Goal: Task Accomplishment & Management: Manage account settings

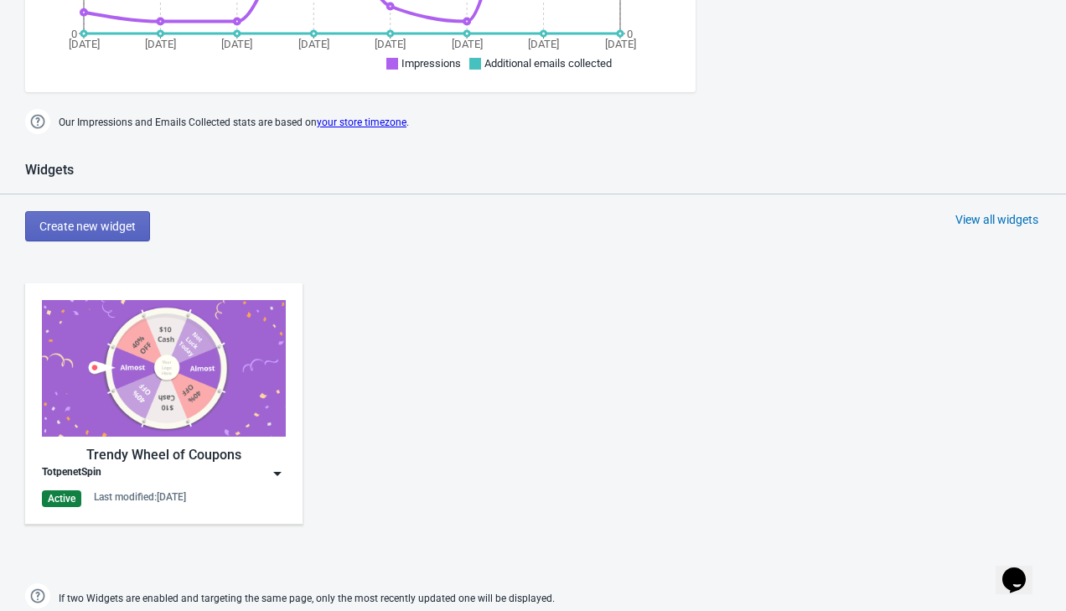
scroll to position [597, 0]
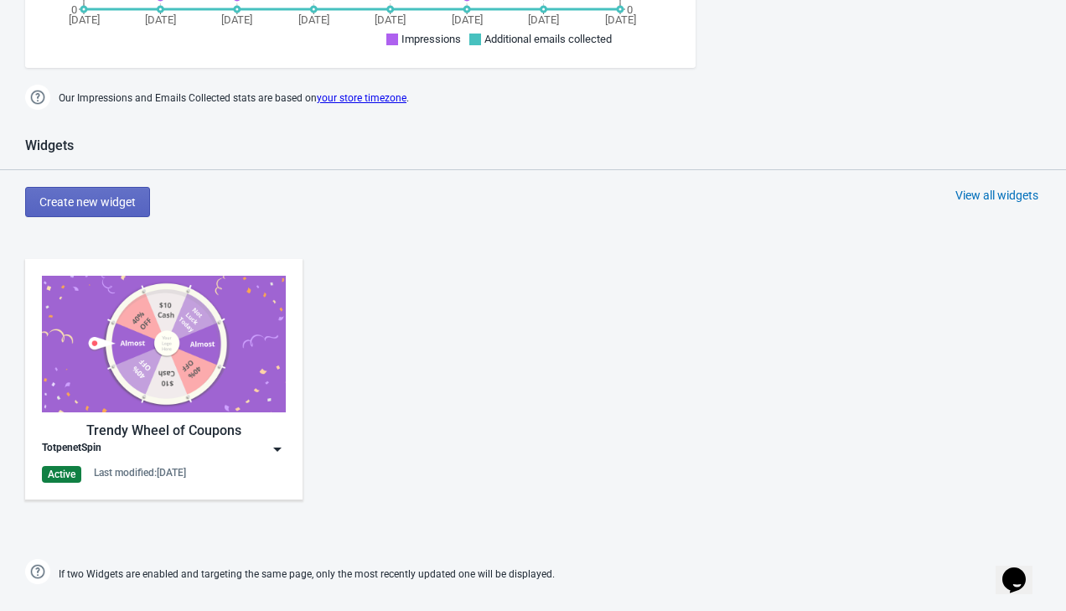
click at [269, 444] on img at bounding box center [277, 449] width 17 height 17
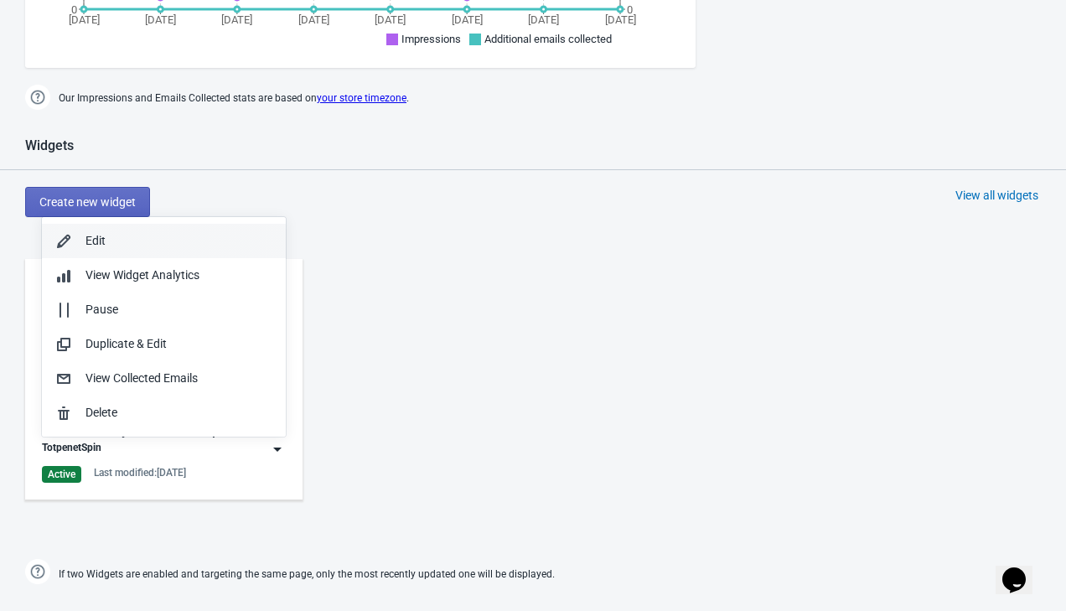
click at [185, 237] on div "Edit" at bounding box center [178, 241] width 187 height 18
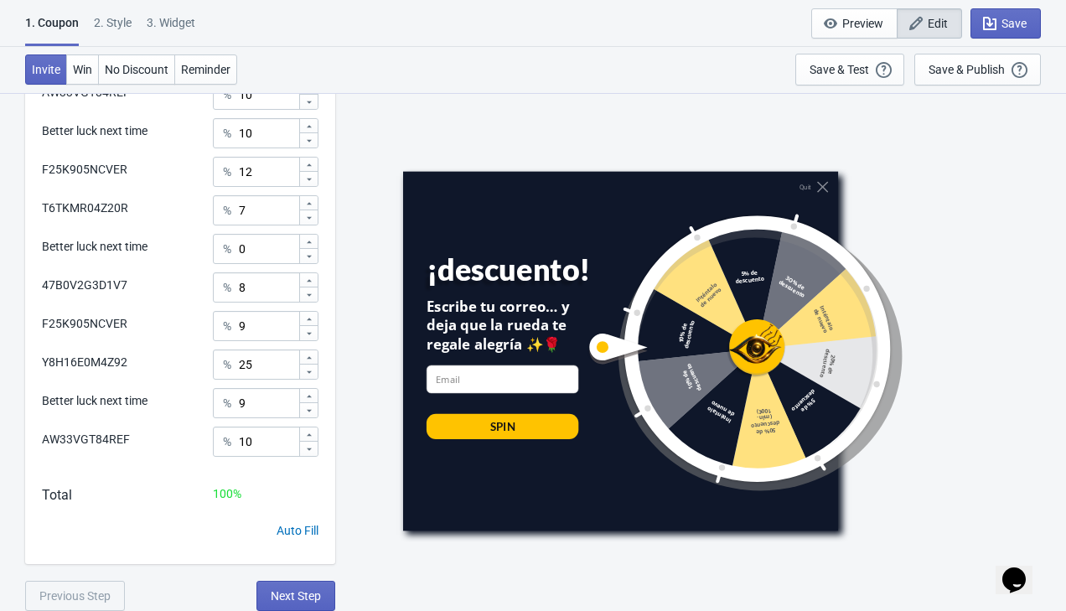
scroll to position [921, 0]
click at [121, 23] on div "2 . Style" at bounding box center [113, 28] width 38 height 29
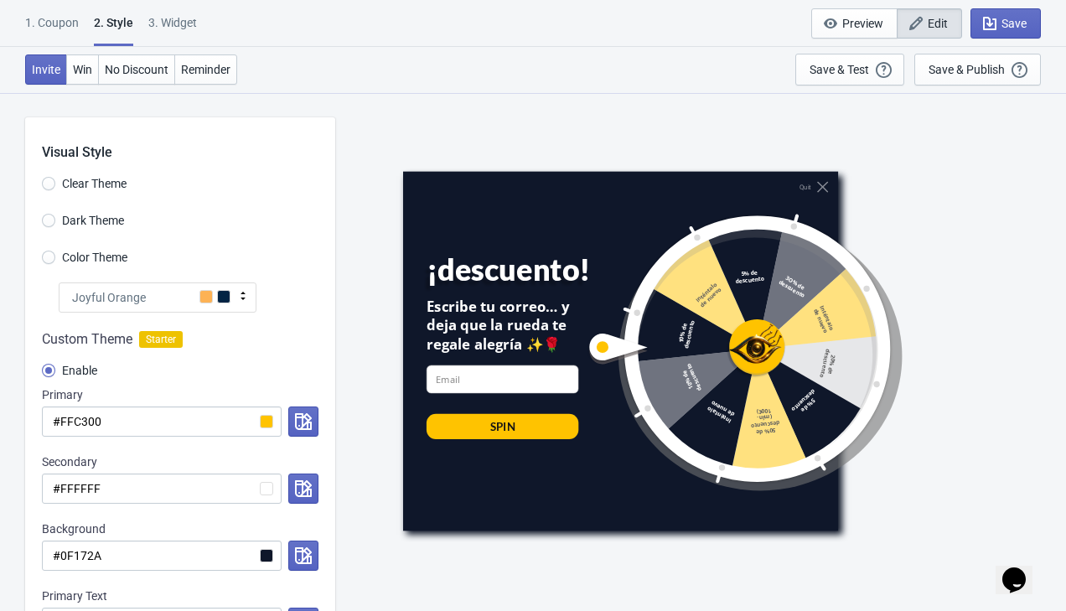
click at [177, 4] on div "1. Coupon 2 . Style 3. Widget 1. Coupon 2 . Style 3. Widget Save and Exit Previ…" at bounding box center [533, 23] width 1066 height 47
click at [178, 16] on div "3. Widget" at bounding box center [172, 28] width 49 height 29
select select "once"
select select "1"
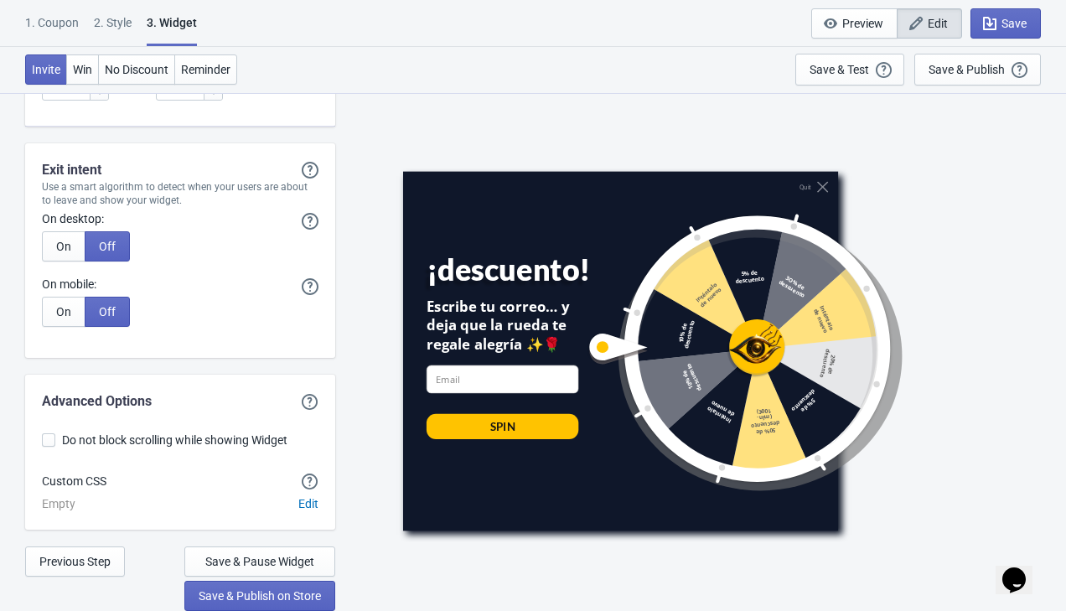
scroll to position [4631, 0]
click at [64, 439] on span "Do not block scrolling while showing Widget" at bounding box center [174, 439] width 225 height 17
click at [43, 439] on input "Do not block scrolling while showing Widget" at bounding box center [42, 448] width 1 height 30
click at [52, 441] on span at bounding box center [48, 439] width 13 height 13
click at [43, 441] on input "Do not block scrolling while showing Widget" at bounding box center [42, 448] width 1 height 30
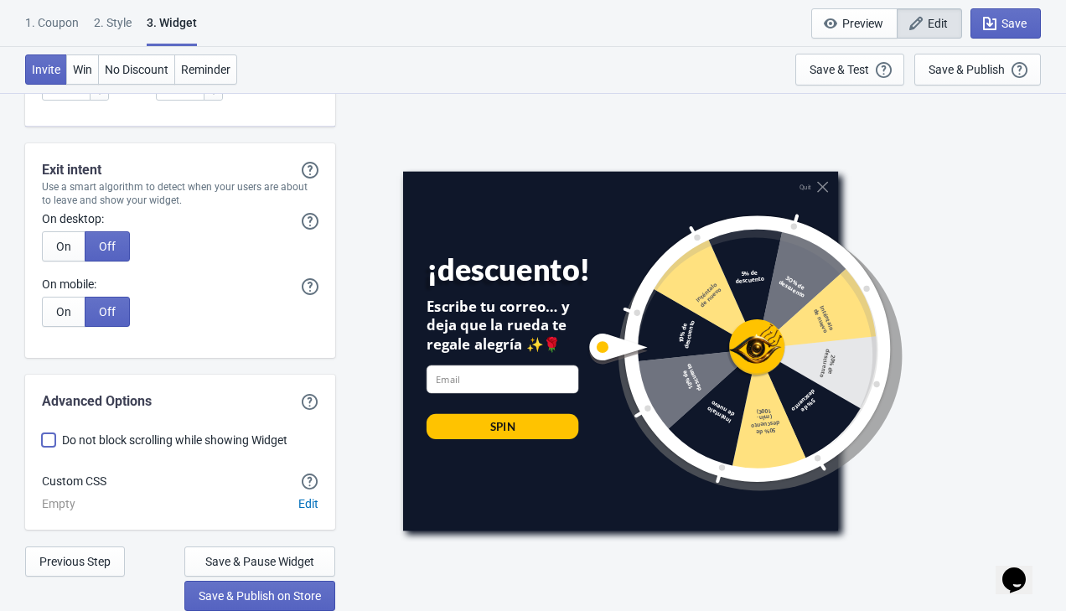
checkbox input "false"
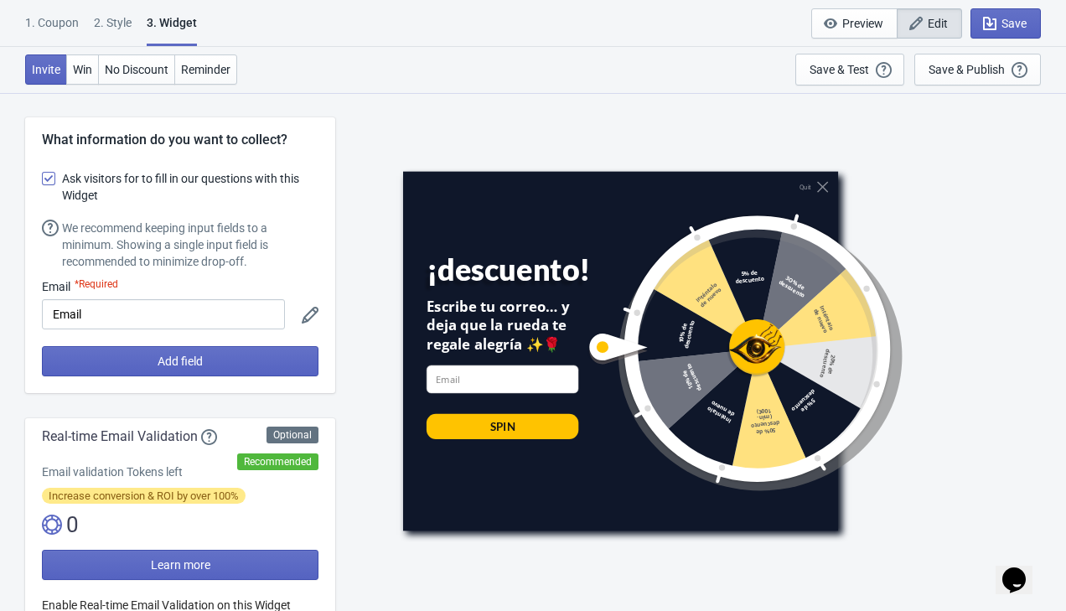
scroll to position [0, 0]
click at [121, 15] on div "2 . Style" at bounding box center [113, 28] width 38 height 29
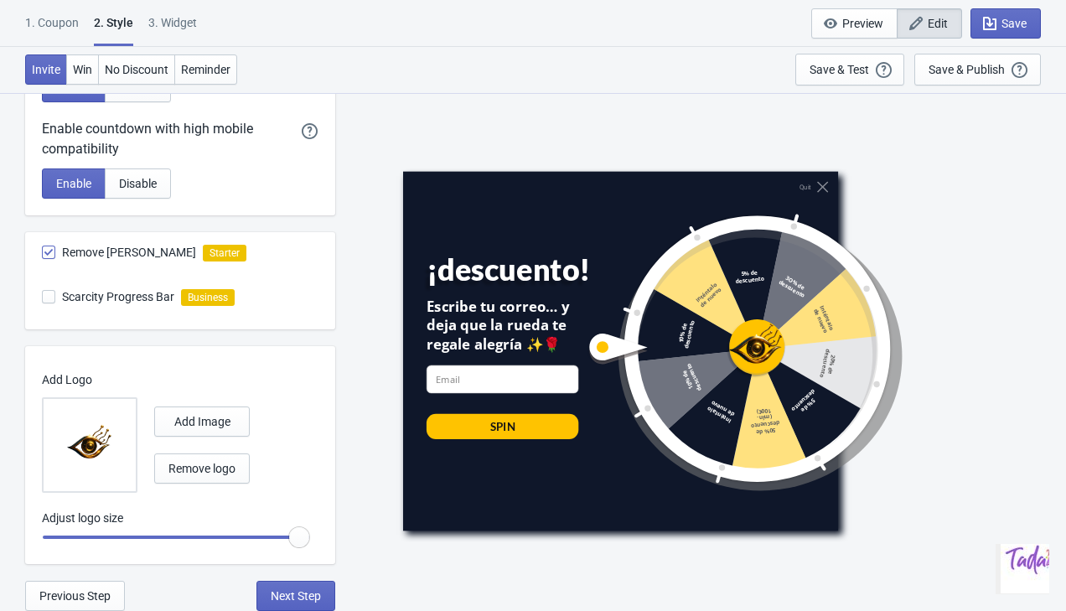
scroll to position [872, 0]
click at [1016, 572] on img "Chat widget" at bounding box center [1033, 559] width 67 height 67
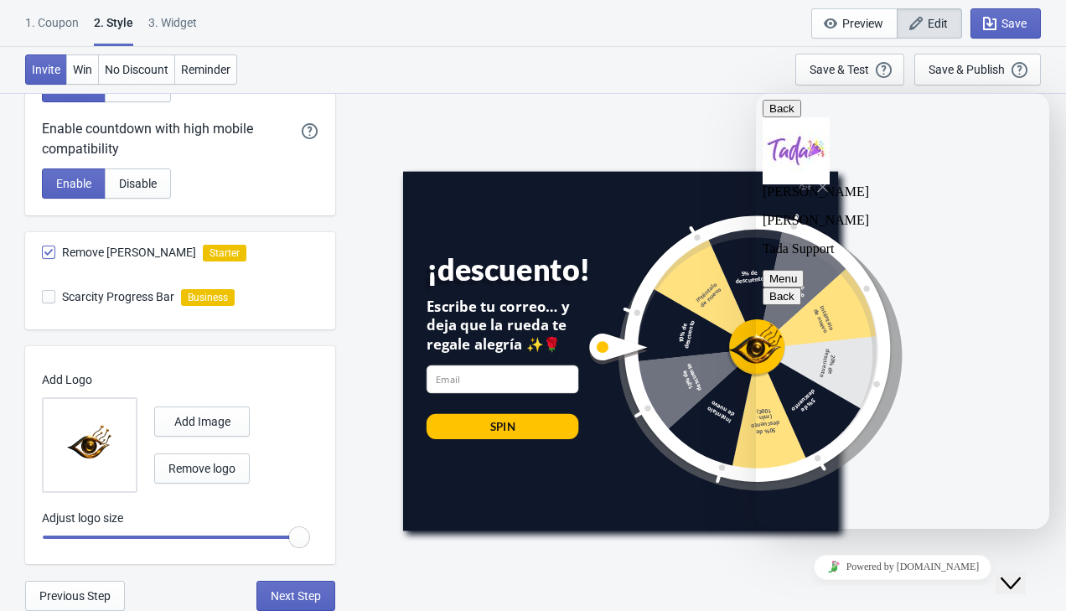
type textarea "ou se trouve le custom csv"
type textarea "?"
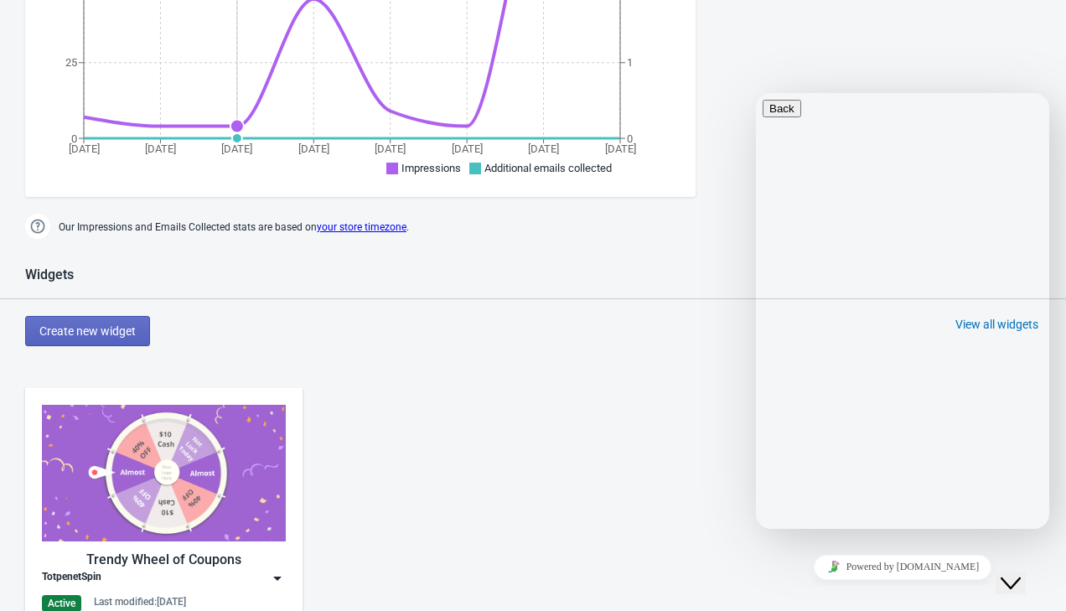
scroll to position [666, 0]
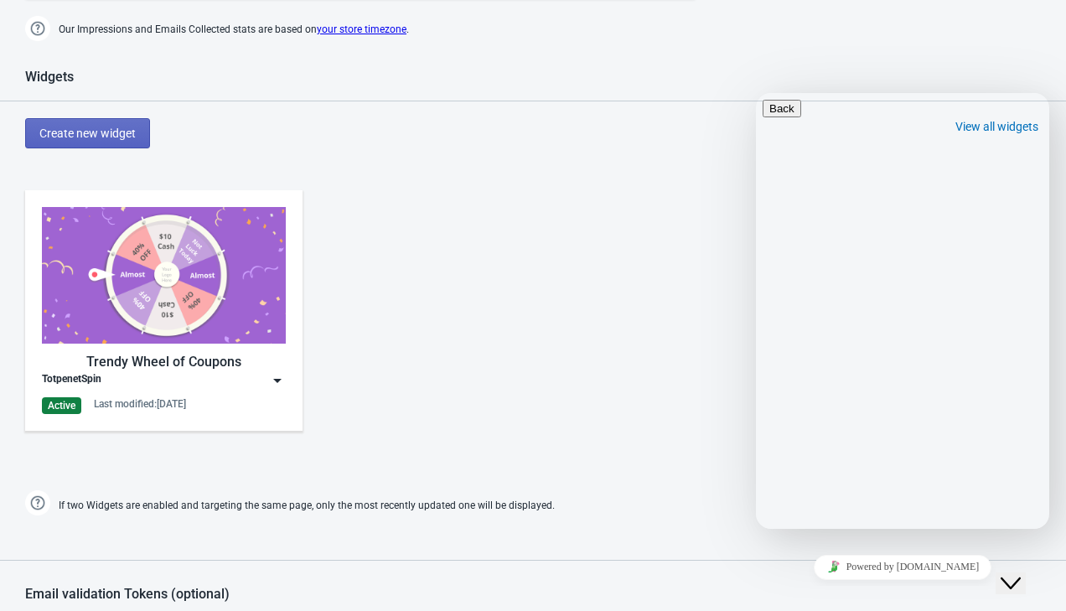
click at [280, 376] on img at bounding box center [277, 380] width 17 height 17
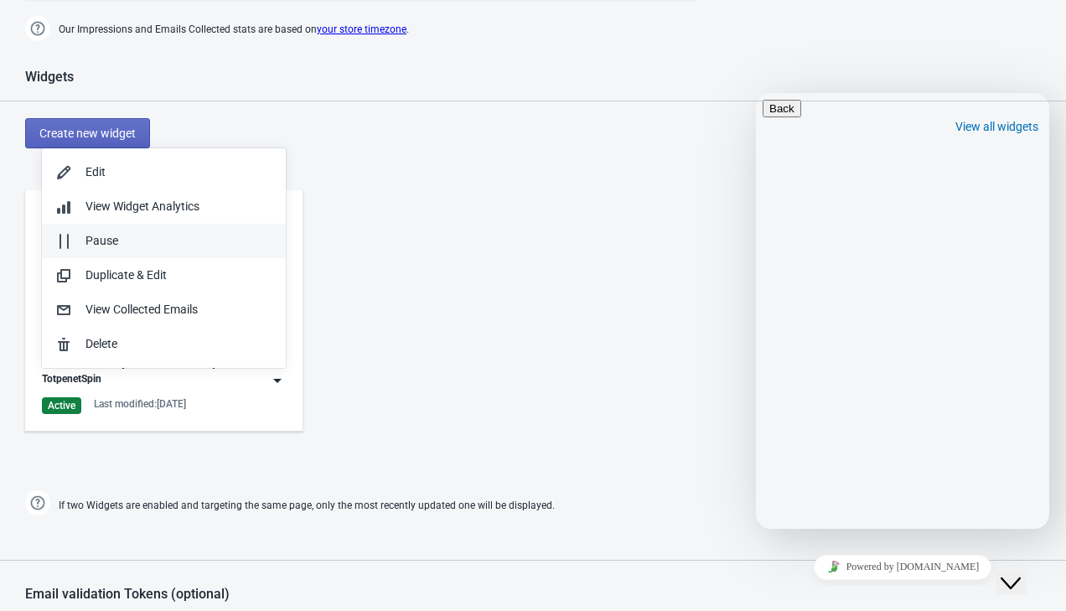
click at [211, 248] on div "Pause" at bounding box center [178, 241] width 187 height 18
